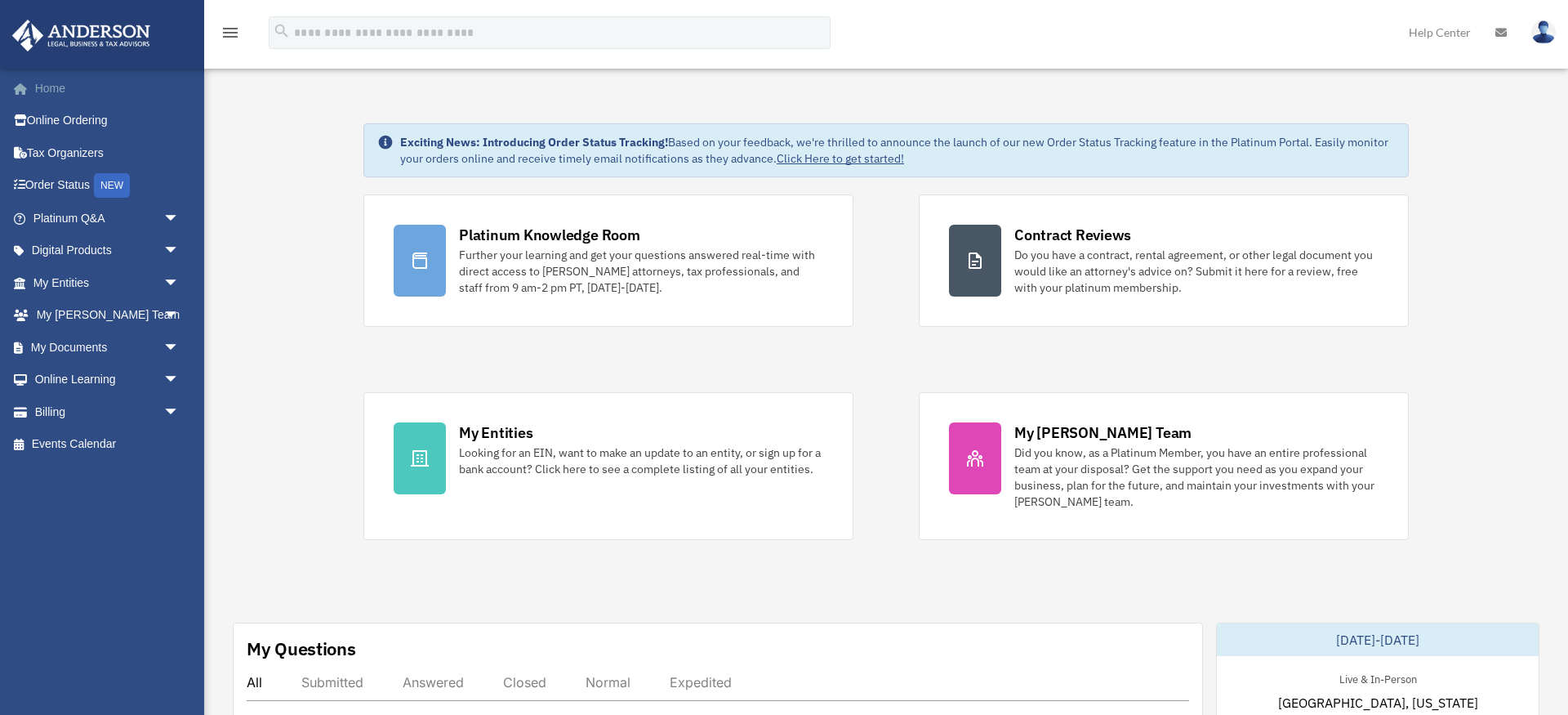
click at [55, 87] on link "Home" at bounding box center [108, 88] width 193 height 32
click at [1538, 40] on img at bounding box center [1543, 32] width 25 height 24
click at [224, 32] on icon "menu" at bounding box center [231, 33] width 20 height 20
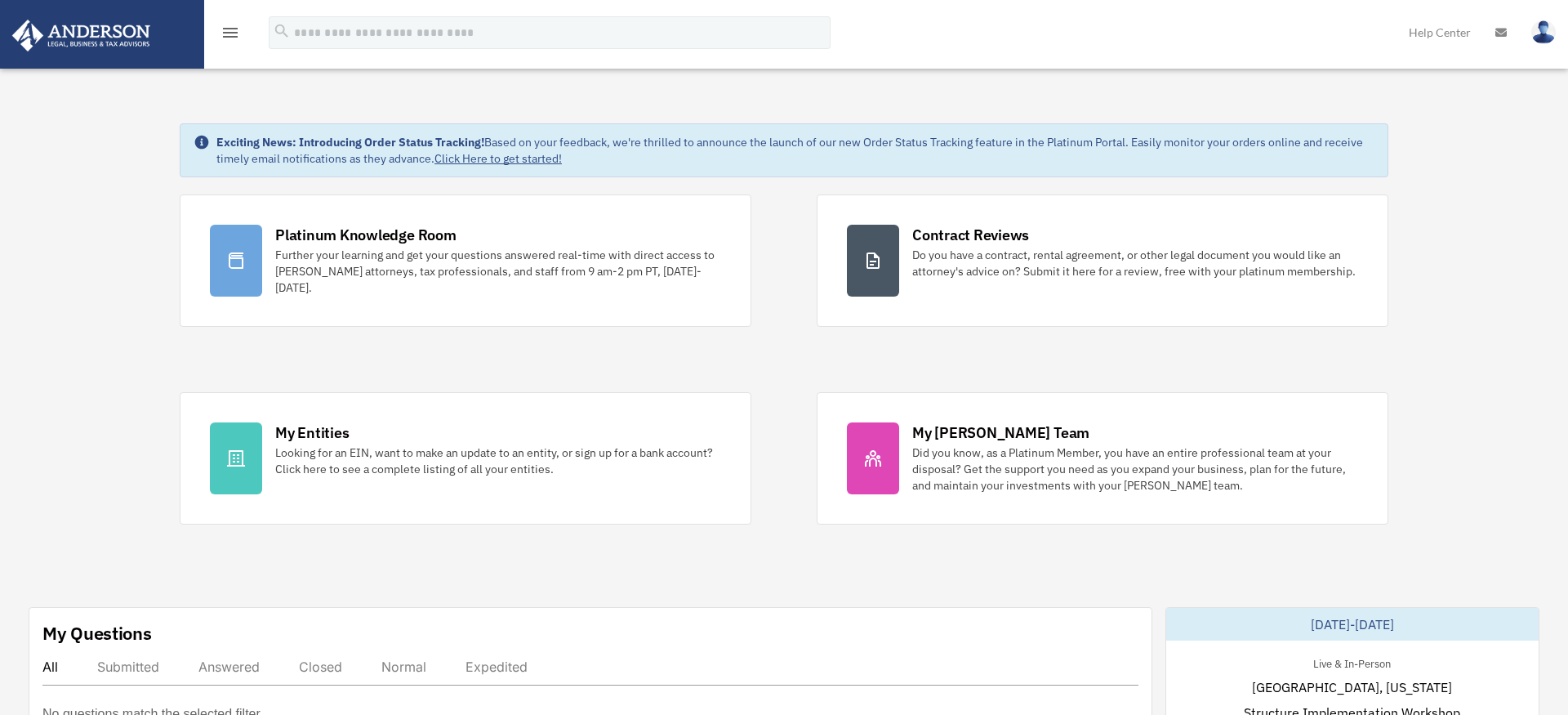
click at [230, 31] on icon "menu" at bounding box center [231, 33] width 20 height 20
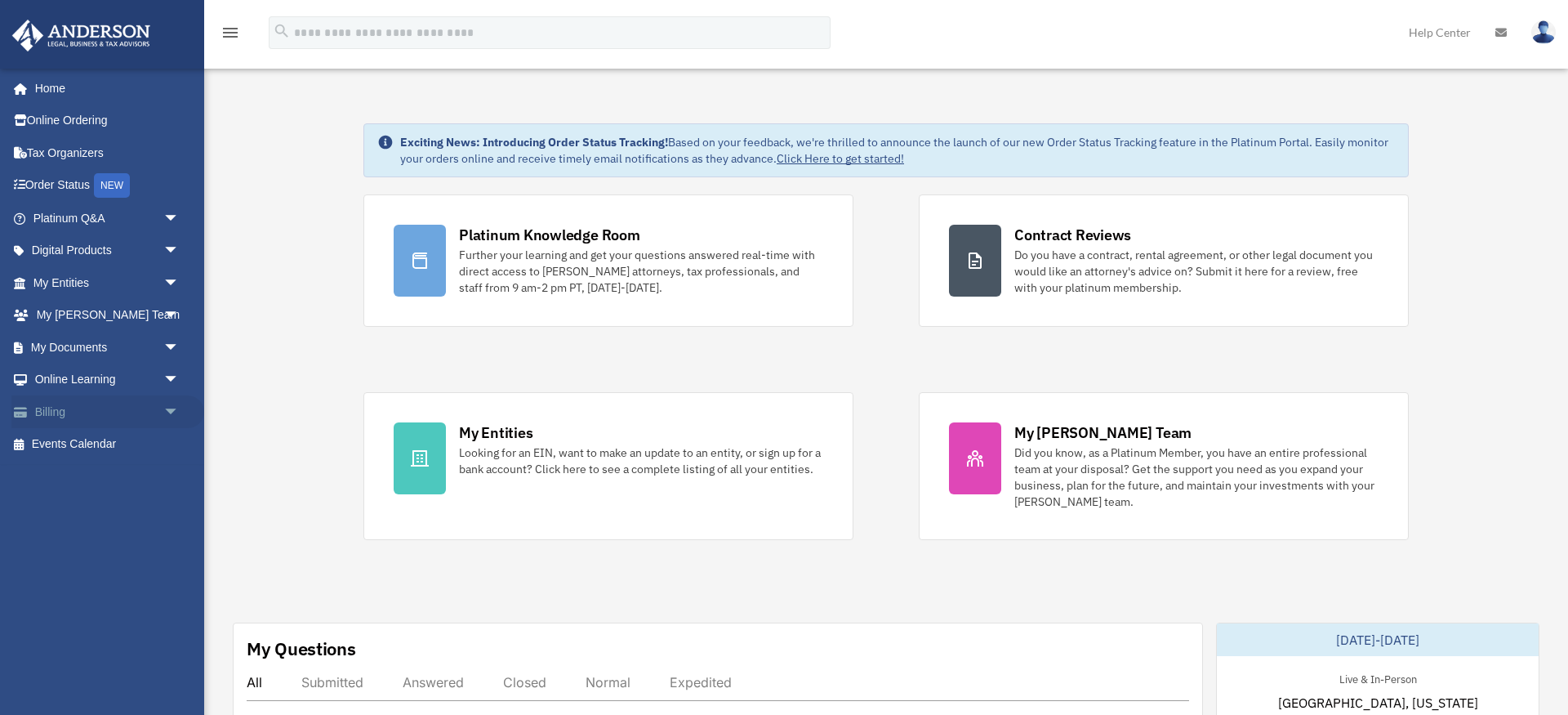
click at [86, 416] on link "Billing arrow_drop_down" at bounding box center [108, 411] width 193 height 32
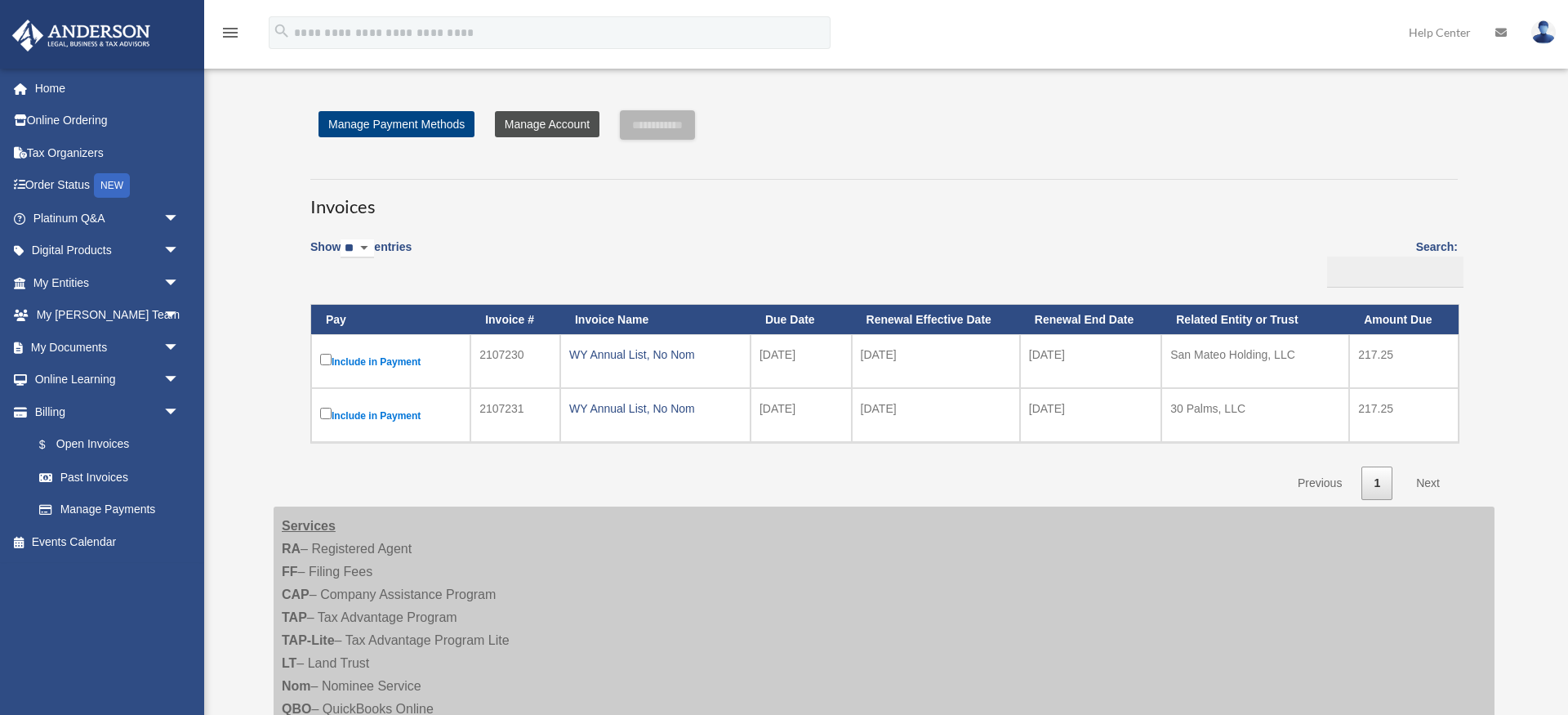
click at [545, 130] on link "Manage Account" at bounding box center [547, 124] width 104 height 26
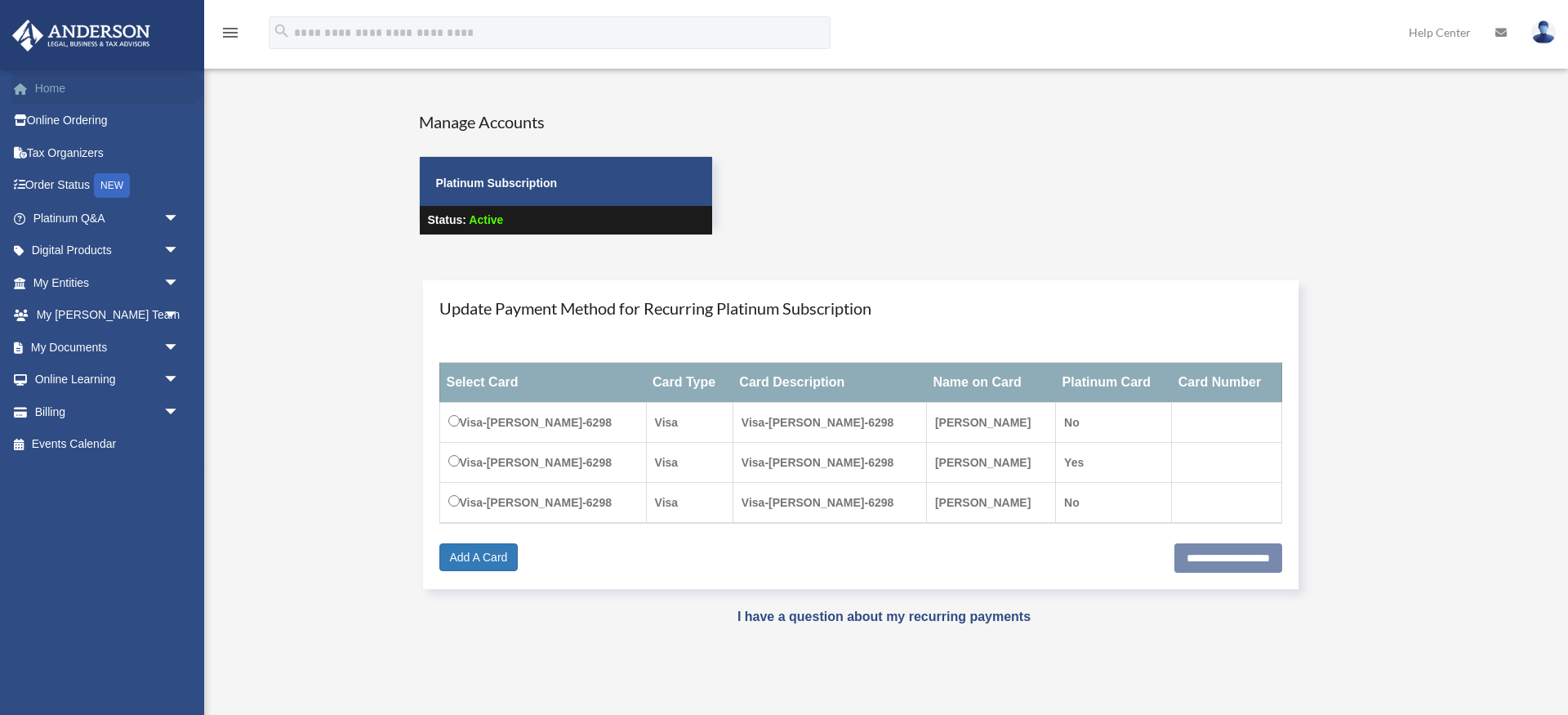
click at [85, 91] on link "Home" at bounding box center [108, 88] width 193 height 32
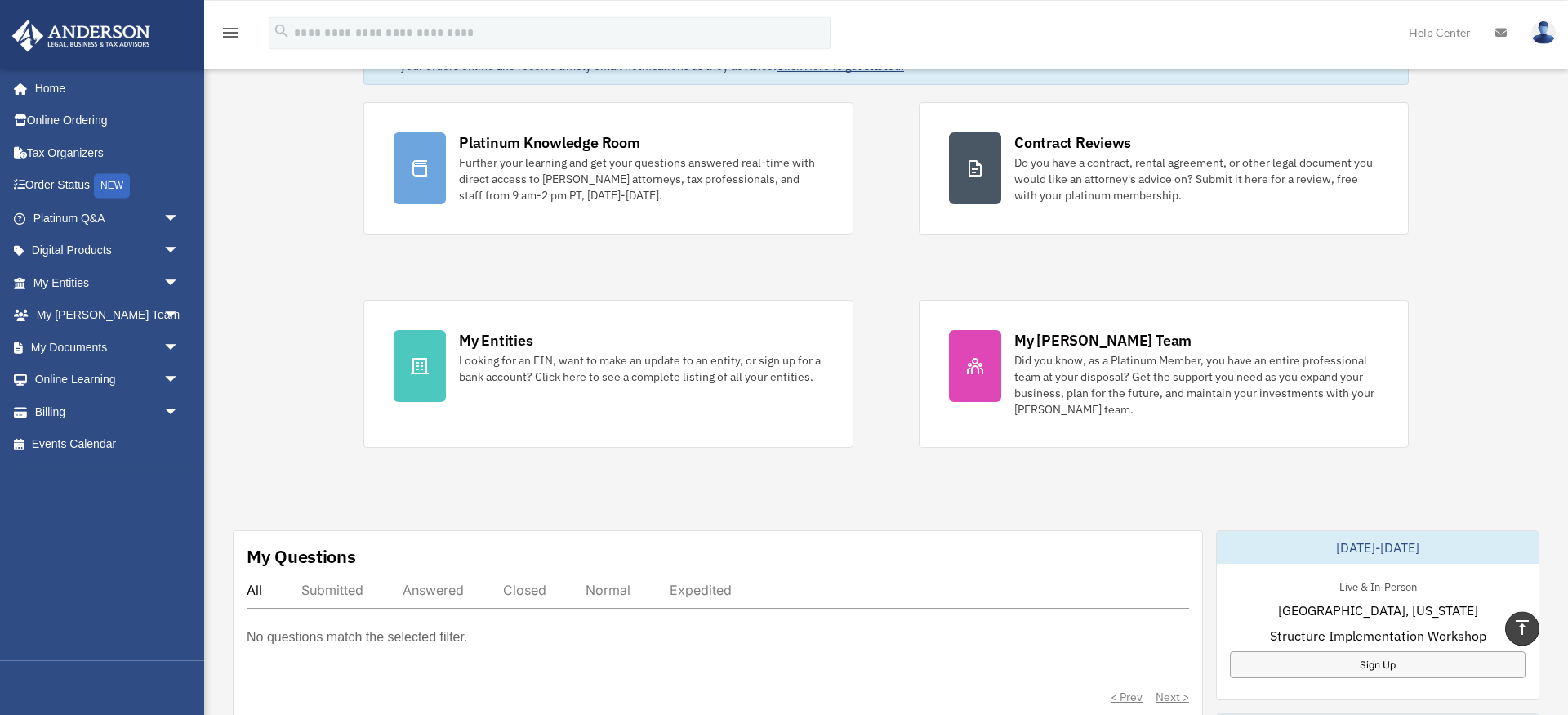
scroll to position [84, 0]
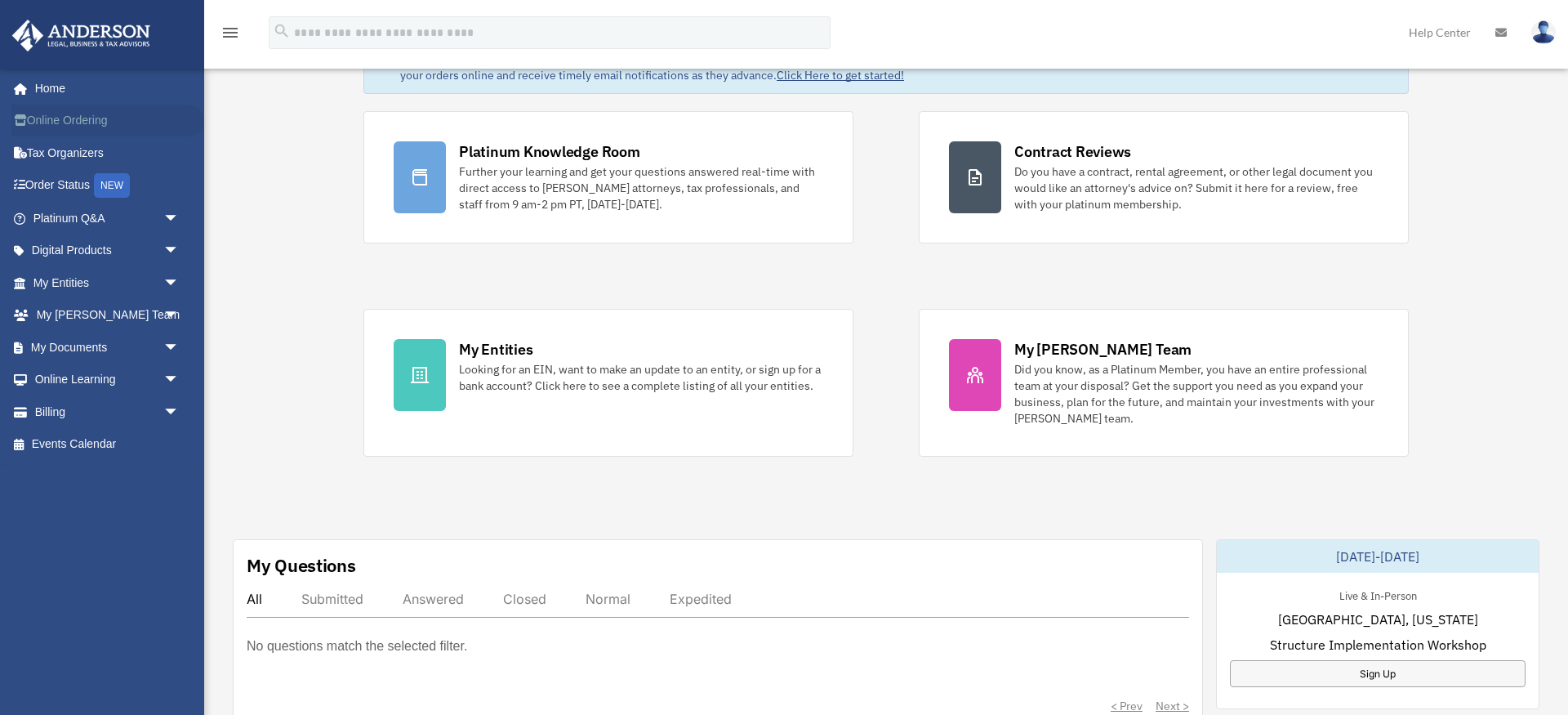
click at [74, 118] on link "Online Ordering" at bounding box center [108, 120] width 193 height 32
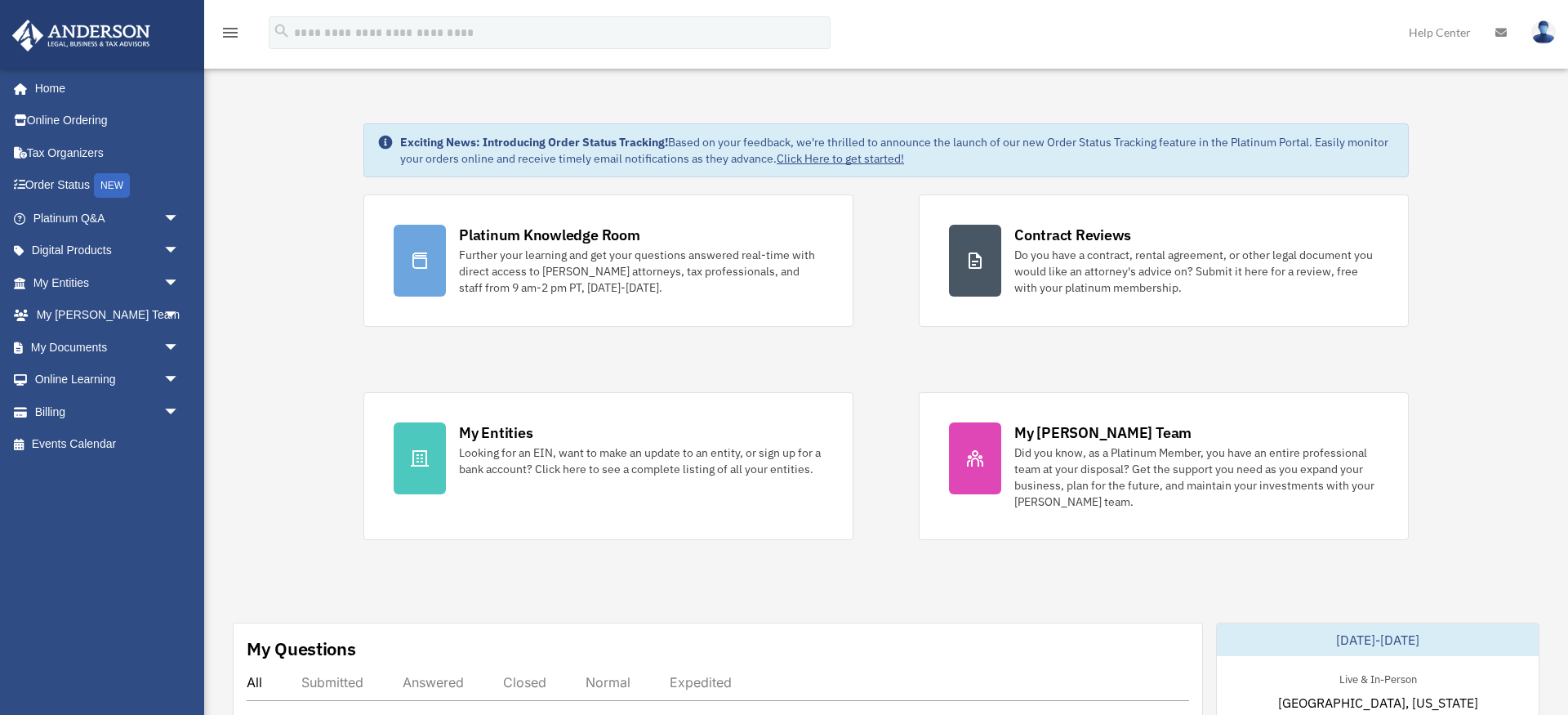
scroll to position [84, 0]
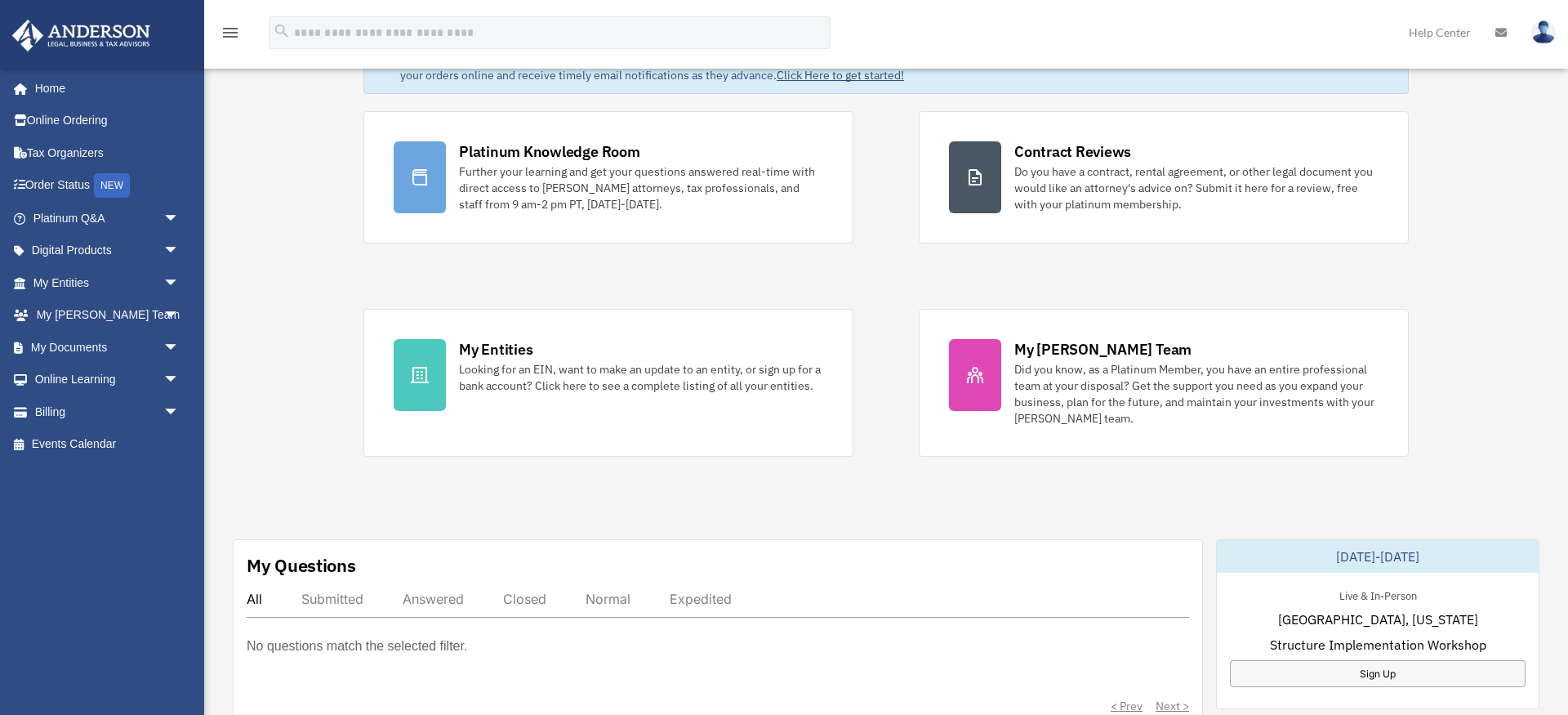
click at [1541, 37] on img at bounding box center [1543, 32] width 25 height 24
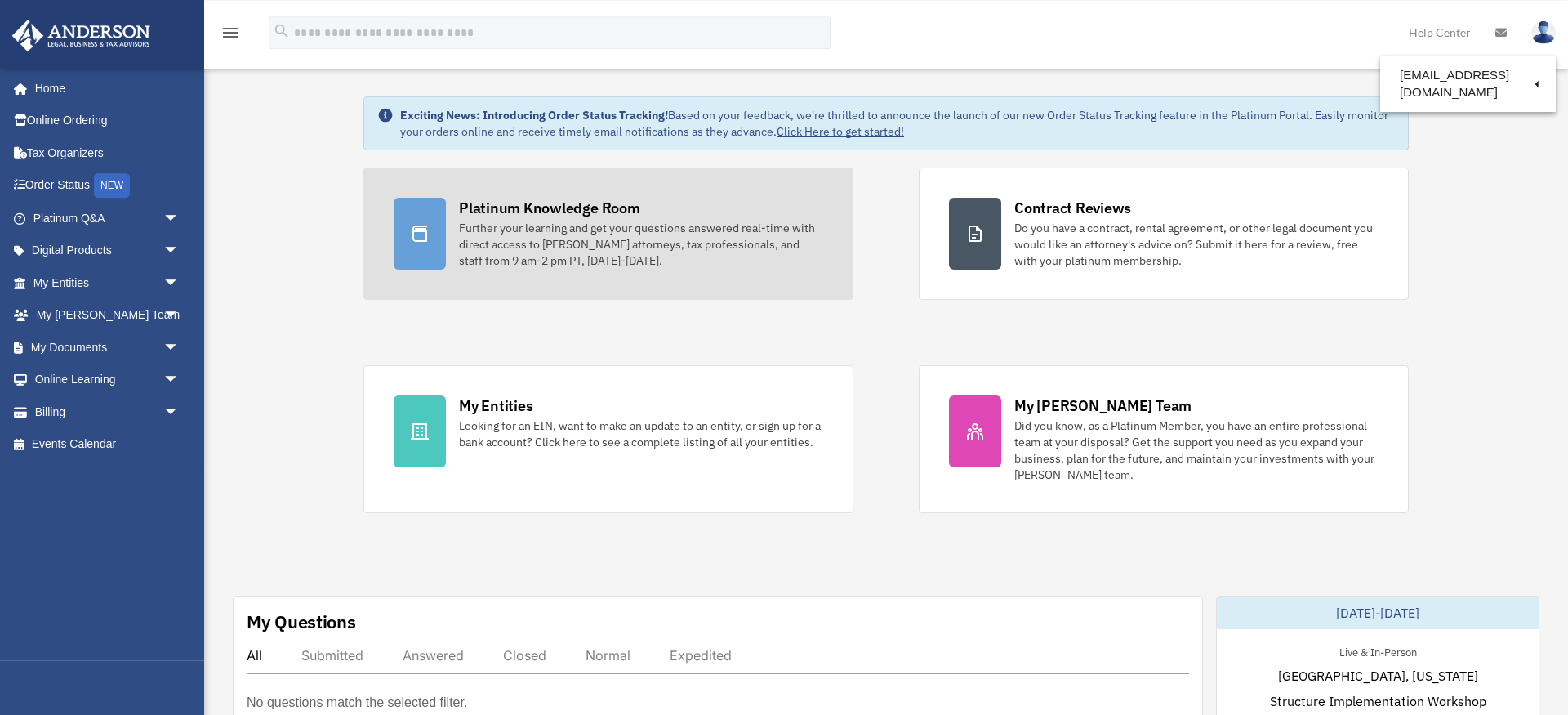
scroll to position [0, 0]
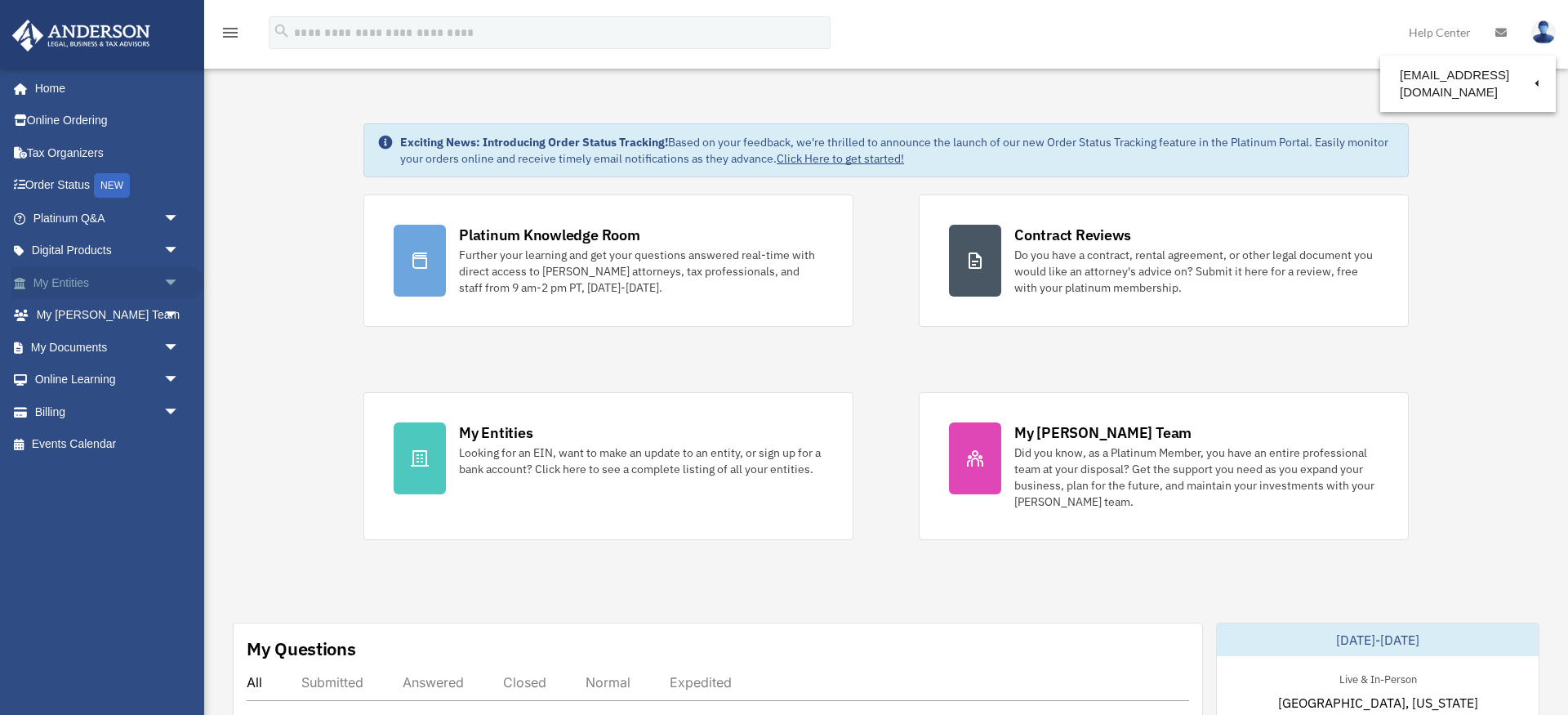
click at [54, 285] on link "My Entities arrow_drop_down" at bounding box center [108, 282] width 193 height 32
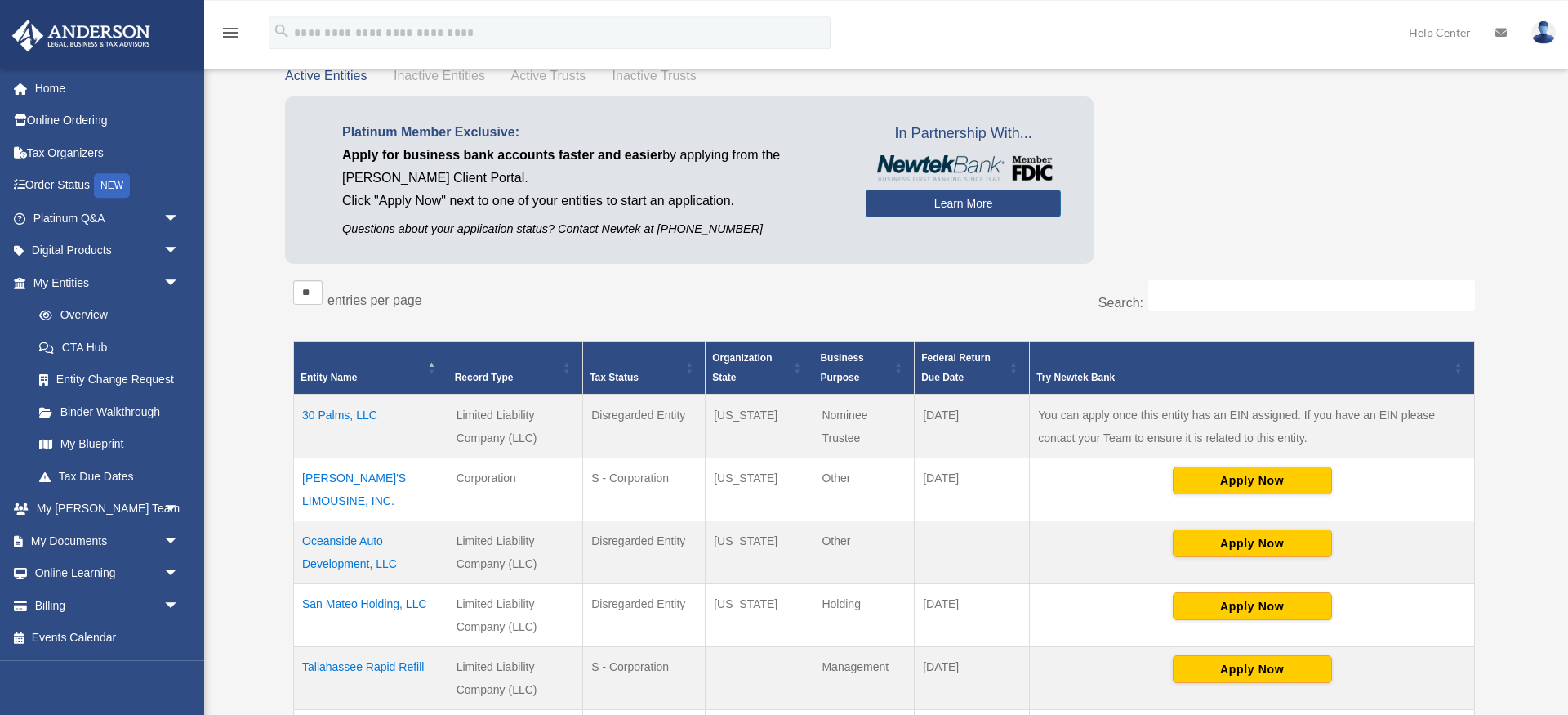
scroll to position [250, 0]
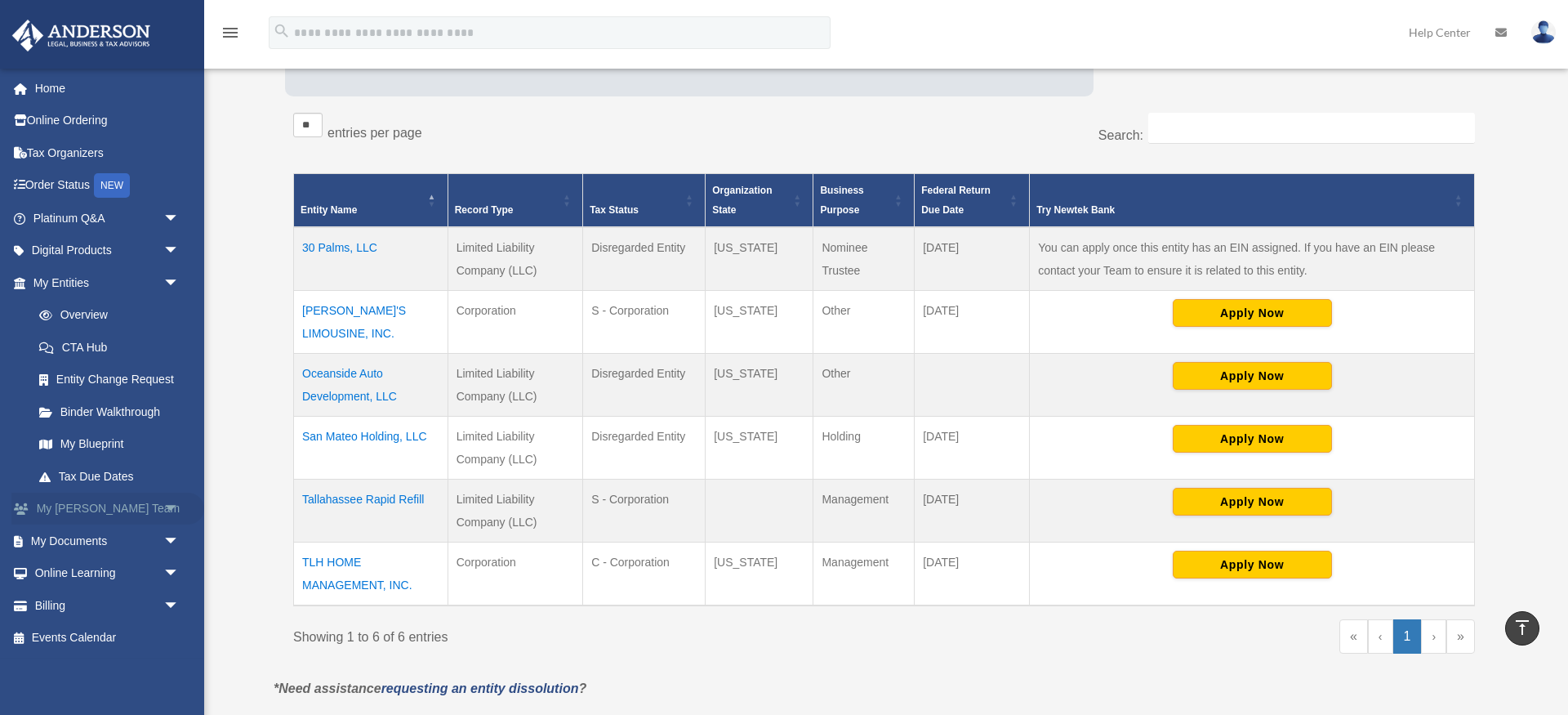
click at [79, 508] on link "My Anderson Team arrow_drop_down" at bounding box center [108, 508] width 193 height 32
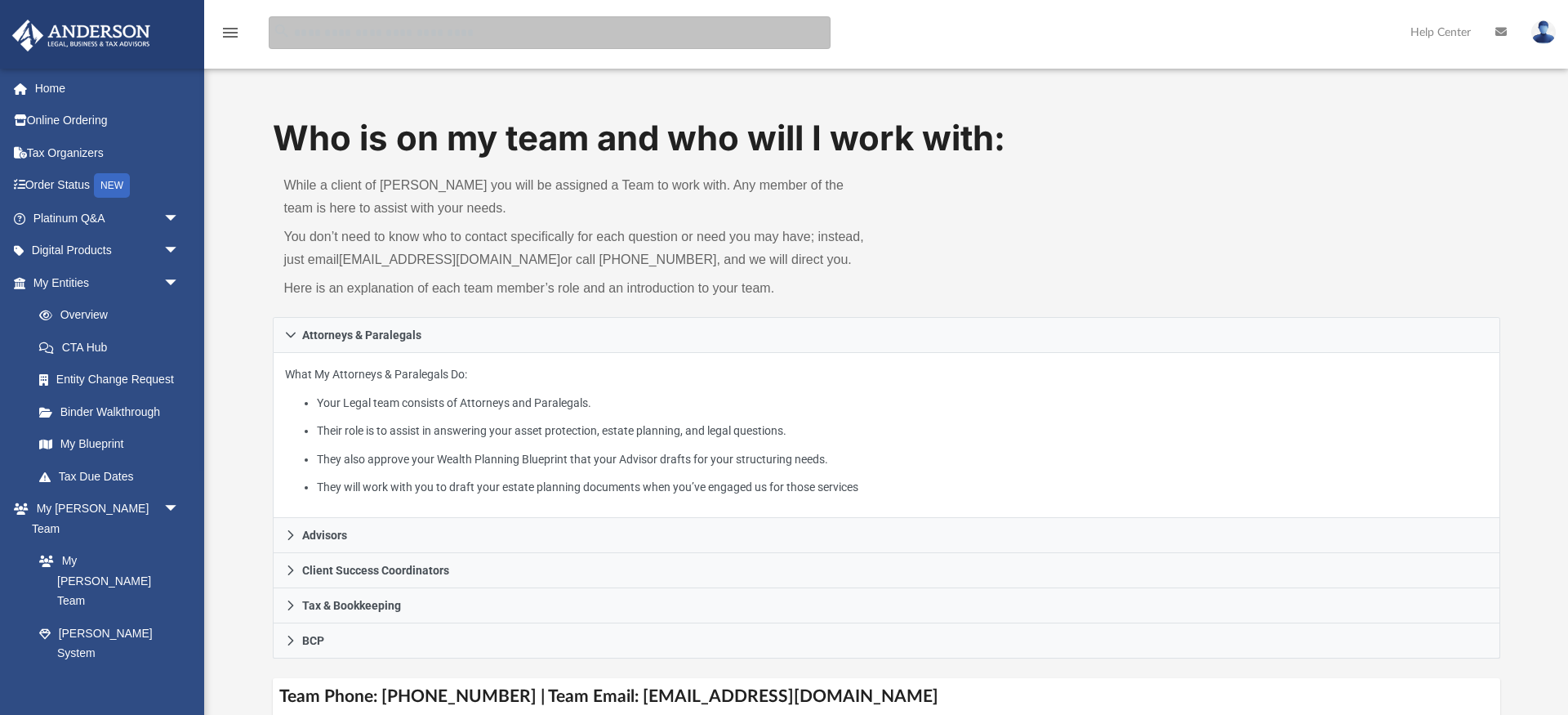
click at [350, 41] on input "search" at bounding box center [549, 32] width 562 height 32
type input "*******"
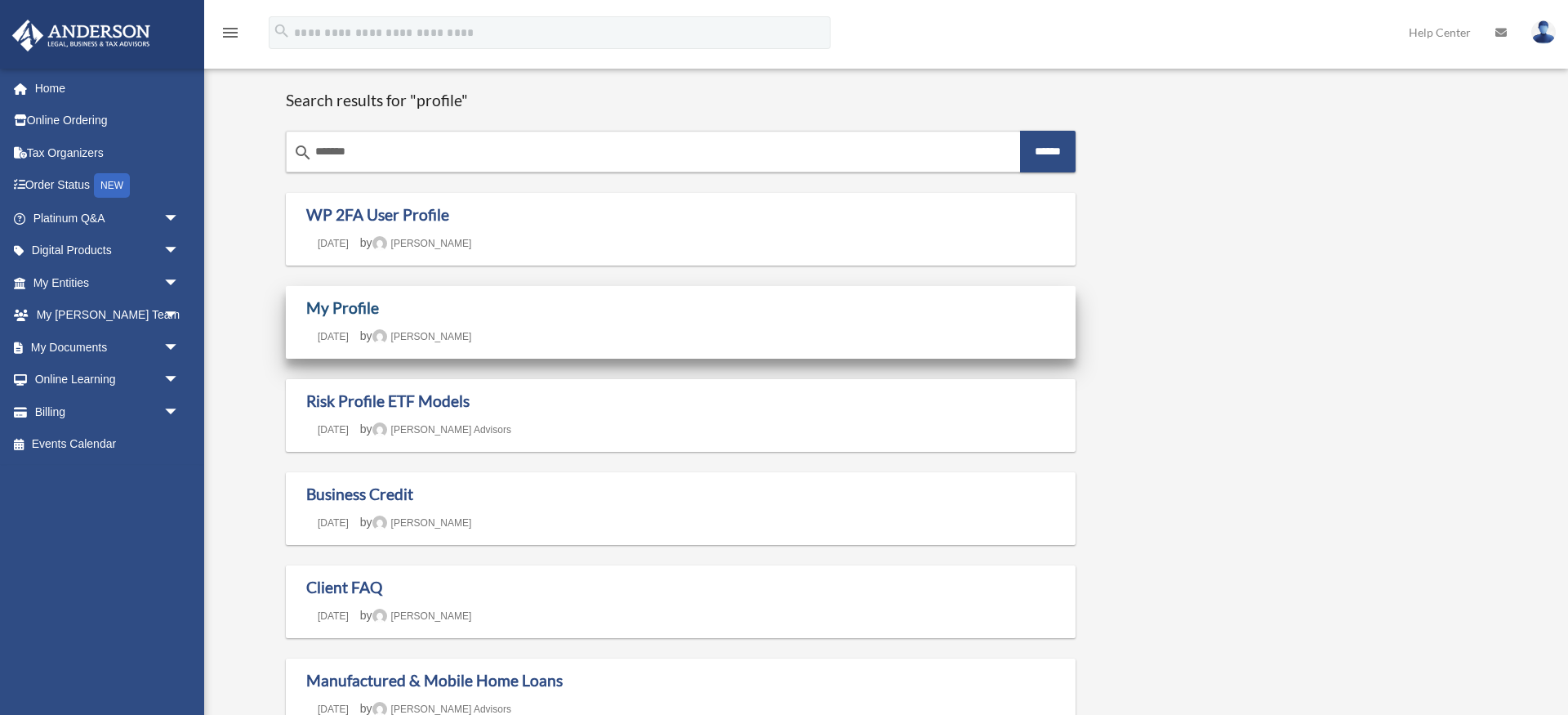
click at [360, 304] on link "My Profile" at bounding box center [342, 307] width 73 height 19
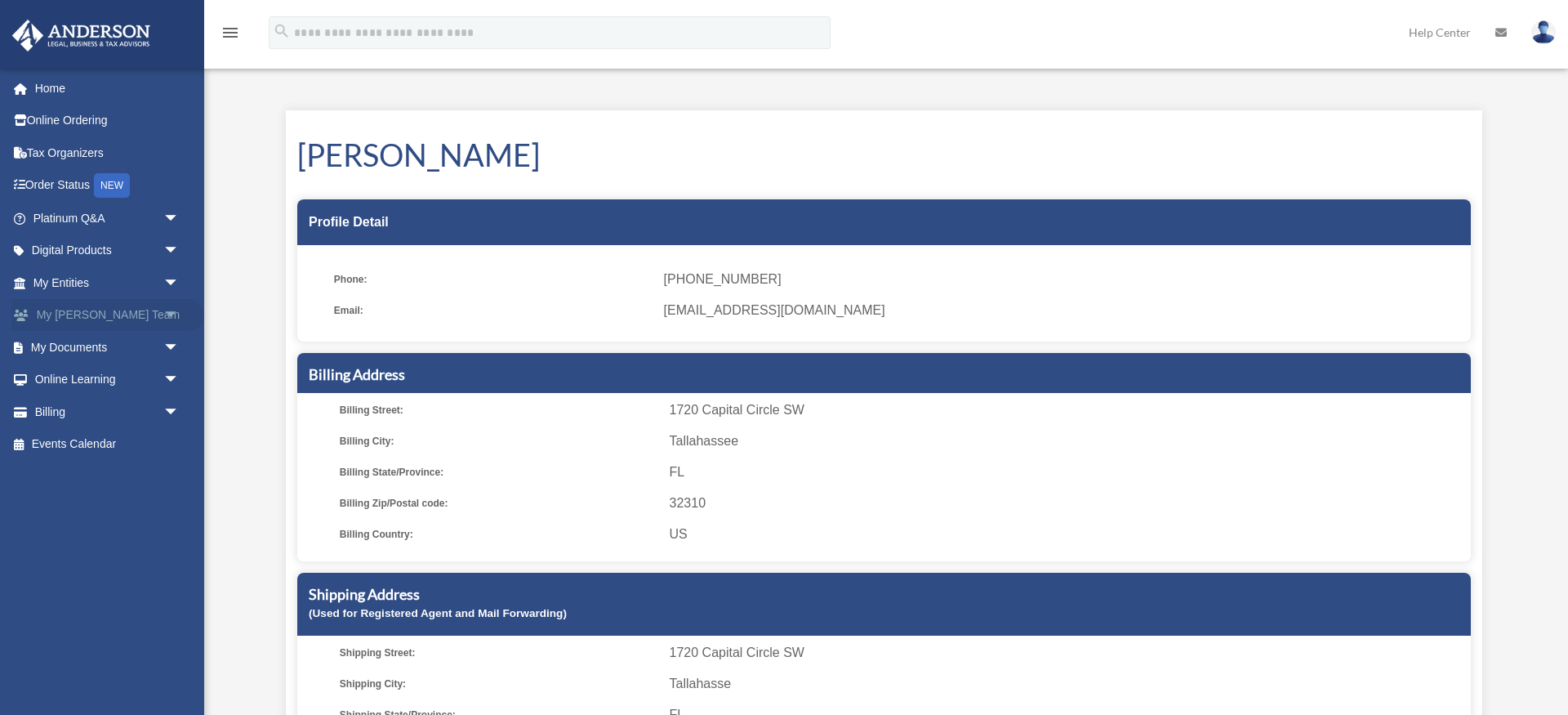
click at [83, 311] on link "My [PERSON_NAME] Team arrow_drop_down" at bounding box center [108, 314] width 193 height 32
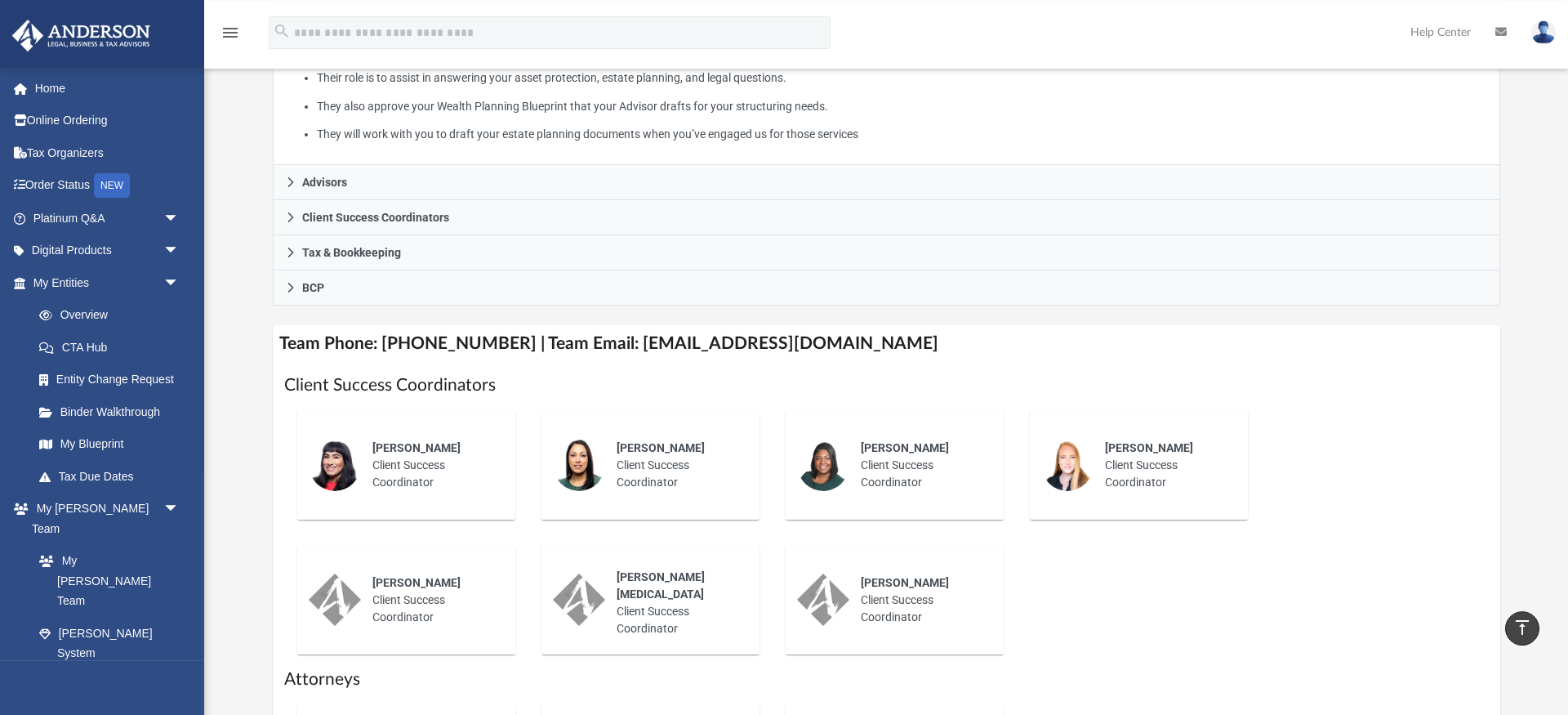
scroll to position [500, 0]
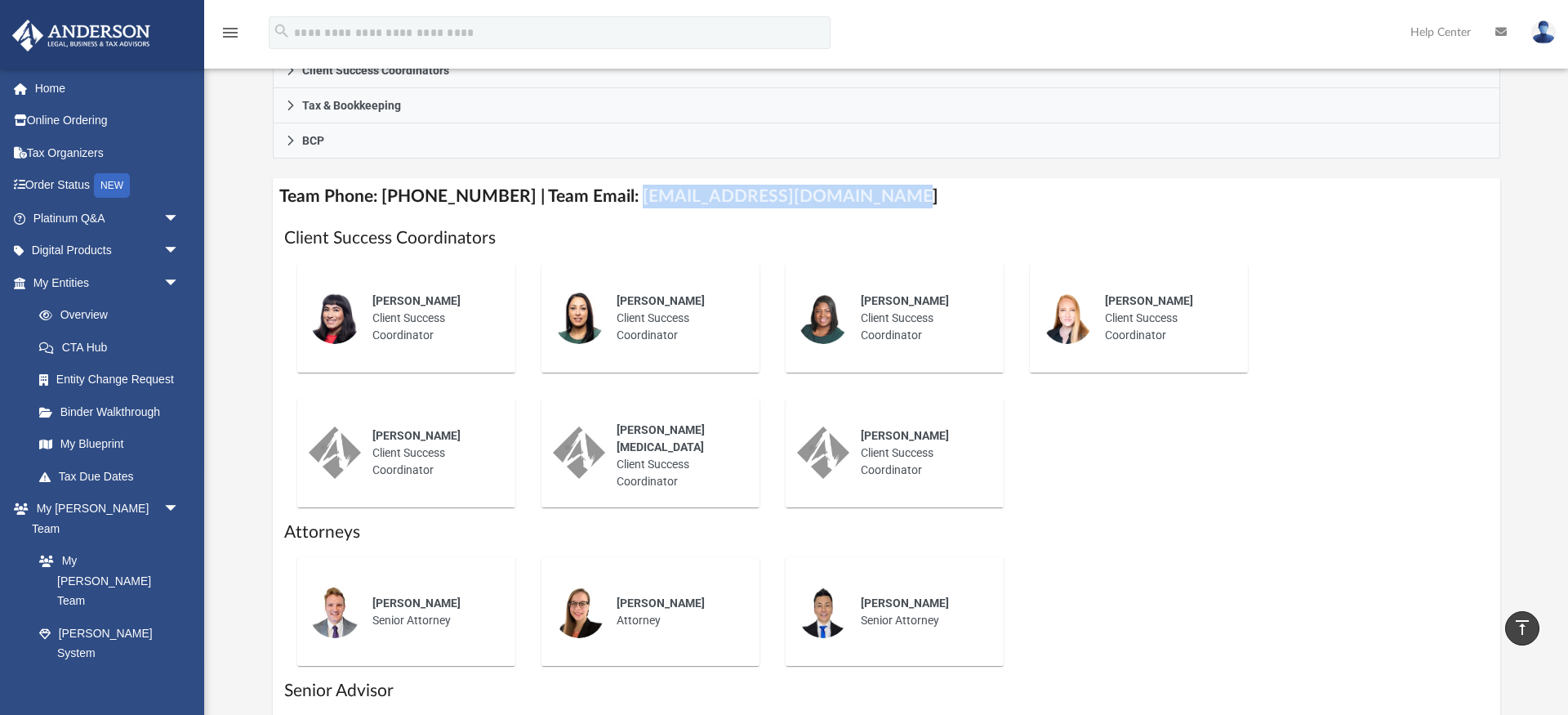
drag, startPoint x: 608, startPoint y: 199, endPoint x: 858, endPoint y: 194, distance: 250.0
click at [858, 194] on h4 "Team Phone: (725) 208-3130 | Team Email: myteam@andersonadvisors.com" at bounding box center [887, 196] width 1227 height 36
copy h4 "myteam@andersonadvisors.com"
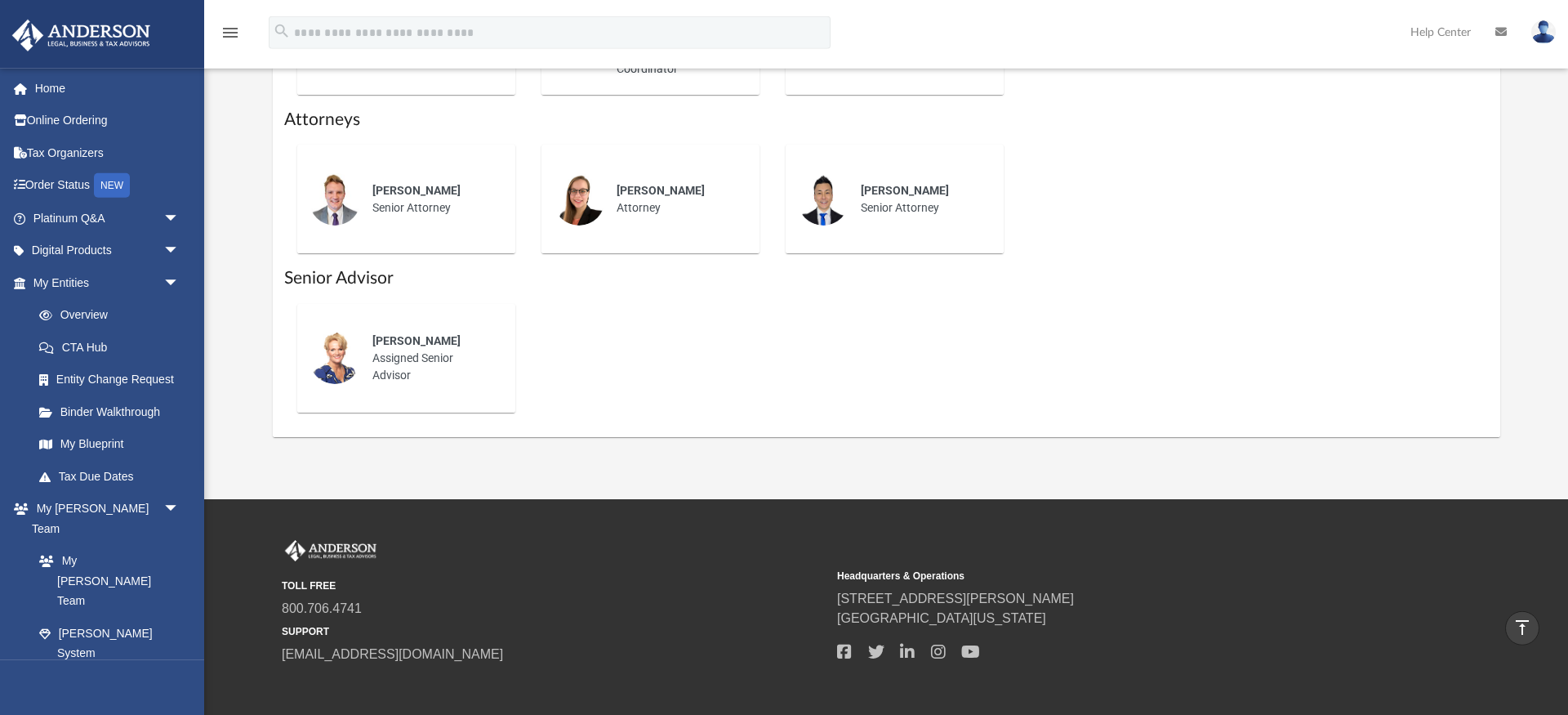
scroll to position [917, 0]
